Goal: Find specific page/section: Find specific page/section

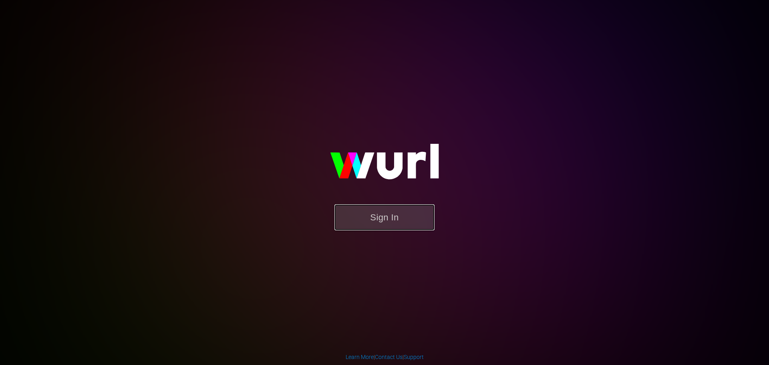
click at [386, 215] on button "Sign In" at bounding box center [384, 217] width 100 height 26
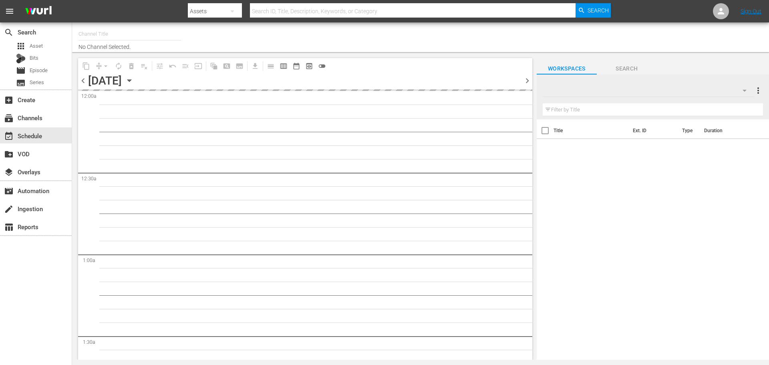
type input "PerCasoTv (2036)"
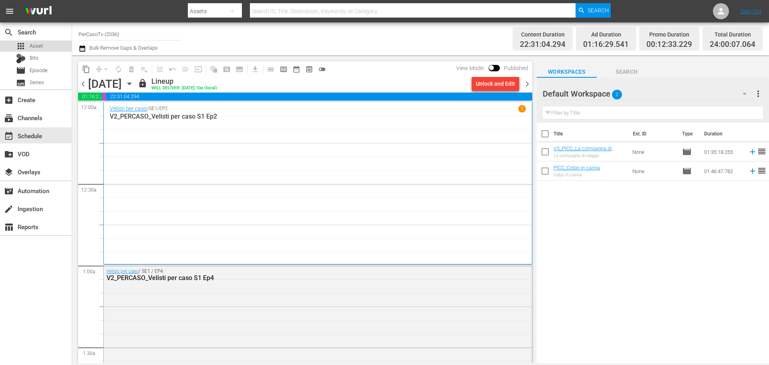
click at [32, 43] on span "Asset" at bounding box center [36, 46] width 13 height 8
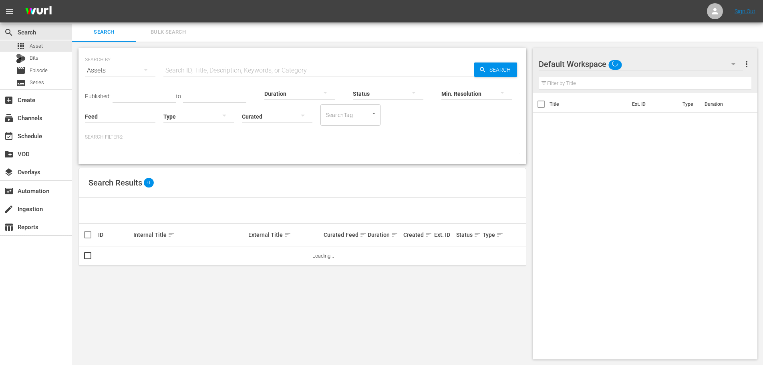
click at [221, 69] on input "text" at bounding box center [318, 70] width 311 height 19
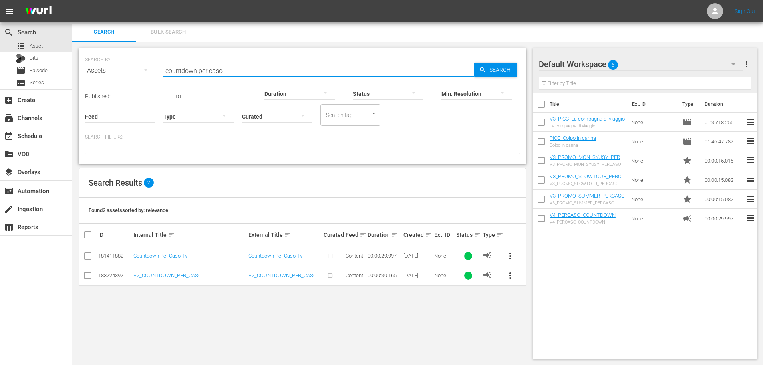
click at [189, 121] on div at bounding box center [198, 116] width 70 height 22
click at [231, 69] on div "Video Ad Bits Live Promo Placeholder" at bounding box center [381, 182] width 763 height 365
drag, startPoint x: 199, startPoint y: 70, endPoint x: 144, endPoint y: 74, distance: 55.0
click at [144, 74] on div "SEARCH BY Search By Assets Search ID, Title, Description, Keywords, or Category…" at bounding box center [302, 65] width 435 height 29
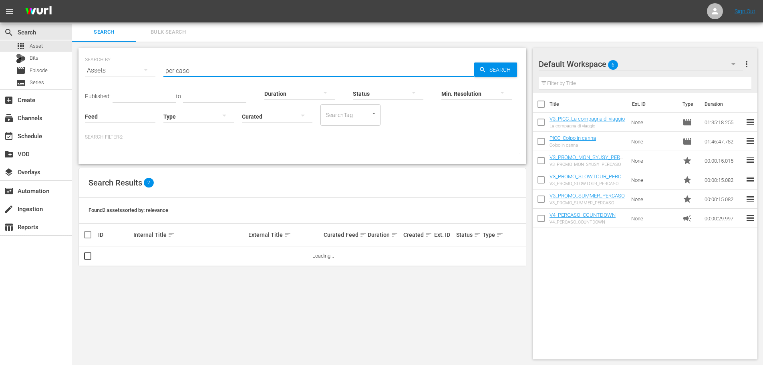
click at [177, 72] on input "per caso" at bounding box center [318, 70] width 311 height 19
type input "percaso"
click at [182, 115] on div at bounding box center [198, 116] width 70 height 22
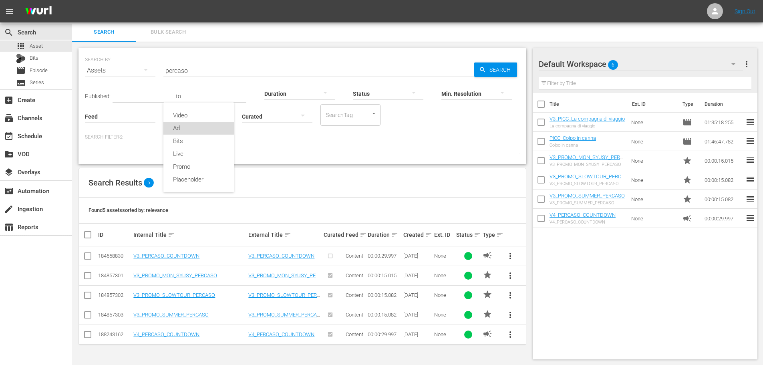
click at [186, 128] on div "Ad" at bounding box center [198, 128] width 70 height 13
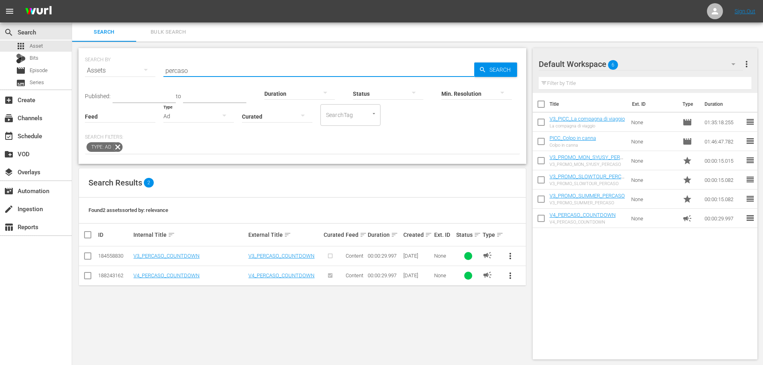
drag, startPoint x: 137, startPoint y: 68, endPoint x: 94, endPoint y: 76, distance: 43.2
click at [94, 76] on div "SEARCH BY Search By Assets Search ID, Title, Description, Keywords, or Category…" at bounding box center [302, 65] width 435 height 29
click at [185, 118] on div "Ad" at bounding box center [198, 116] width 70 height 22
click at [207, 169] on div "Promo" at bounding box center [198, 166] width 70 height 13
